Goal: Information Seeking & Learning: Learn about a topic

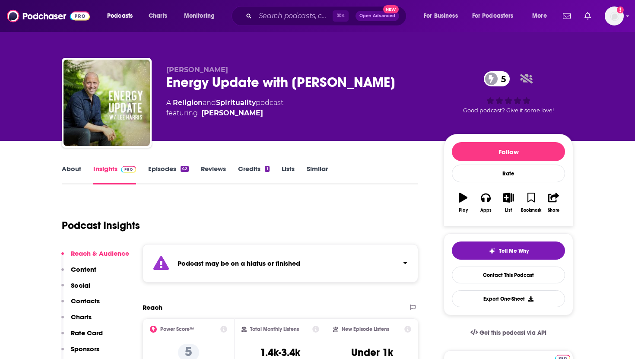
scroll to position [143, 0]
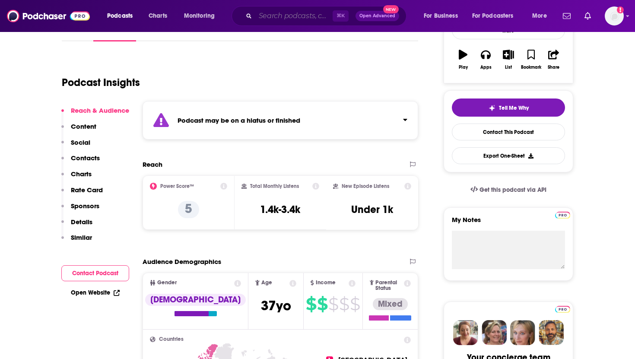
click at [302, 17] on input "Search podcasts, credits, & more..." at bounding box center [293, 16] width 77 height 14
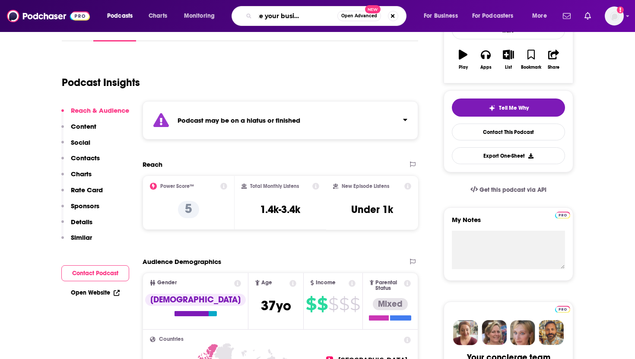
type input "Accelerate your business growth"
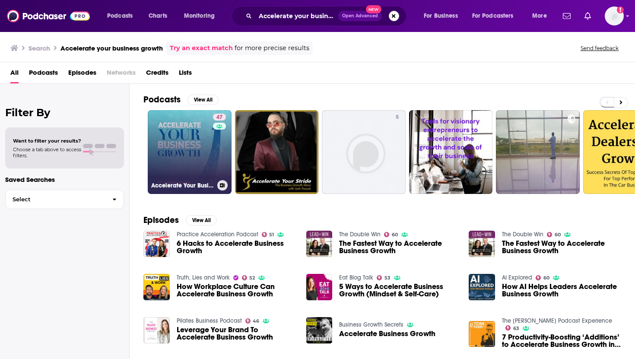
click at [189, 177] on link "47 Accelerate Your Business Growth" at bounding box center [190, 152] width 84 height 84
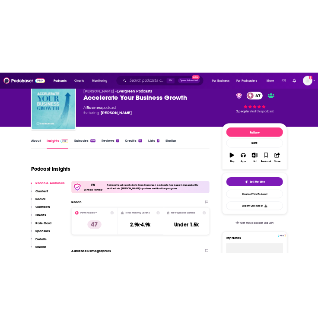
scroll to position [83, 0]
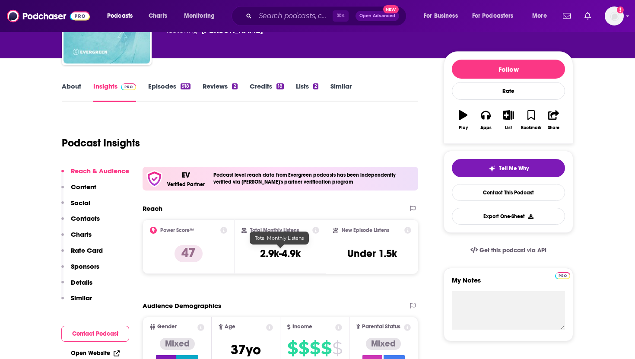
click at [306, 252] on div "Total Monthly Listens 2.9k-4.9k" at bounding box center [281, 247] width 78 height 40
drag, startPoint x: 306, startPoint y: 252, endPoint x: 258, endPoint y: 255, distance: 48.9
click at [257, 255] on div "Total Monthly Listens 2.9k-4.9k" at bounding box center [281, 247] width 78 height 40
copy div "2.9k-4.9k"
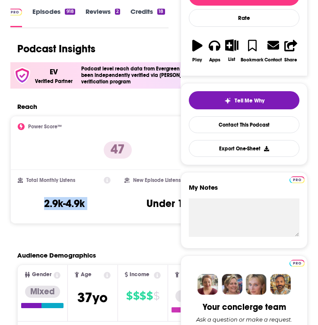
scroll to position [0, 0]
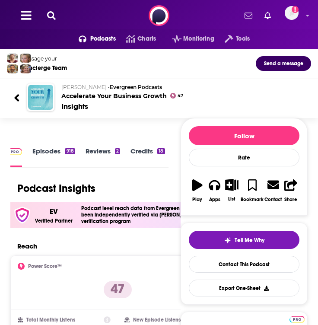
click at [94, 107] on div "Insights" at bounding box center [182, 107] width 243 height 10
drag, startPoint x: 62, startPoint y: 95, endPoint x: 165, endPoint y: 96, distance: 102.9
click at [165, 96] on h2 "[PERSON_NAME] • Evergreen Podcasts Accelerate Your Business Growth" at bounding box center [182, 92] width 243 height 16
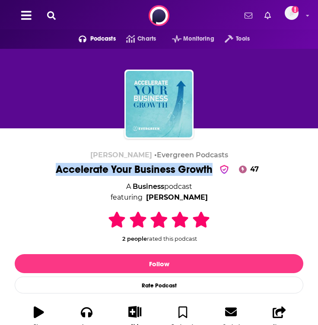
drag, startPoint x: 57, startPoint y: 168, endPoint x: 213, endPoint y: 166, distance: 155.6
click at [213, 166] on div "Accelerate Your Business Growth 47" at bounding box center [159, 169] width 206 height 13
copy h1 "Accelerate Your Business Growth"
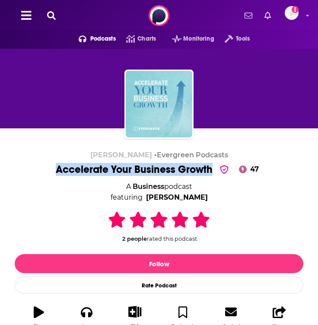
click at [155, 111] on img "Accelerate Your Business Growth" at bounding box center [159, 104] width 67 height 67
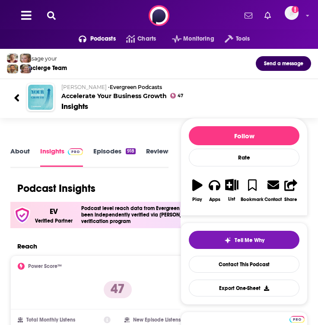
click at [155, 111] on div "[PERSON_NAME] • Evergreen Podcasts Accelerate Your Business Growth 47 Insights" at bounding box center [159, 97] width 304 height 42
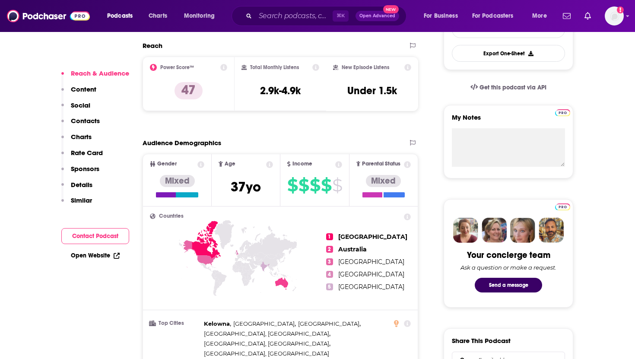
scroll to position [249, 0]
